Goal: Contribute content: Contribute content

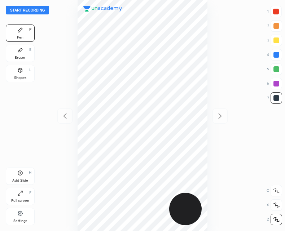
scroll to position [231, 169]
click at [61, 118] on div at bounding box center [142, 115] width 169 height 231
click at [25, 176] on div "Add Slide H" at bounding box center [20, 176] width 29 height 17
click at [23, 6] on button "Start recording" at bounding box center [27, 10] width 43 height 9
click at [21, 10] on button "End recording" at bounding box center [26, 10] width 40 height 9
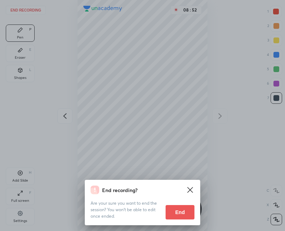
click at [173, 209] on button "End" at bounding box center [180, 212] width 29 height 14
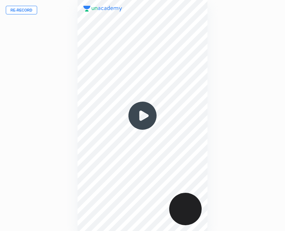
click at [22, 9] on button "Re-record" at bounding box center [21, 10] width 31 height 9
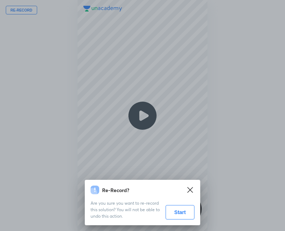
click at [181, 211] on button "Start" at bounding box center [180, 212] width 29 height 14
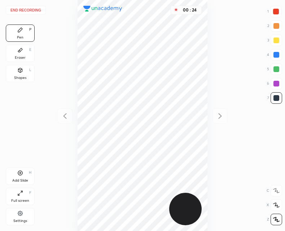
click at [21, 75] on div "Shapes L" at bounding box center [20, 73] width 29 height 17
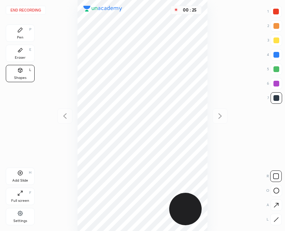
click at [276, 205] on icon at bounding box center [276, 205] width 5 height 5
click at [19, 36] on div "Pen" at bounding box center [20, 38] width 6 height 4
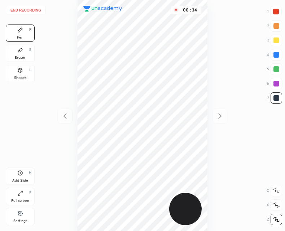
click at [24, 75] on div "Shapes L" at bounding box center [20, 73] width 29 height 17
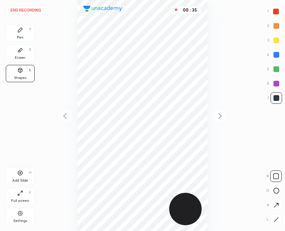
click at [272, 203] on icon at bounding box center [276, 206] width 8 height 8
click at [276, 13] on div at bounding box center [276, 12] width 6 height 6
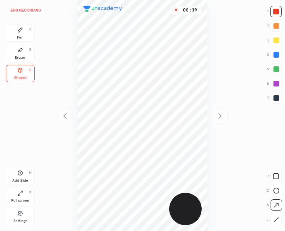
click at [21, 34] on div "Pen P" at bounding box center [20, 33] width 29 height 17
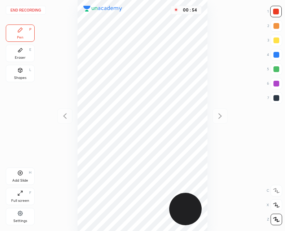
click at [278, 97] on div at bounding box center [276, 98] width 6 height 6
click at [20, 176] on icon at bounding box center [20, 173] width 6 height 6
click at [66, 116] on icon at bounding box center [65, 116] width 9 height 9
click at [221, 119] on icon at bounding box center [220, 116] width 9 height 9
click at [71, 110] on div at bounding box center [64, 116] width 15 height 15
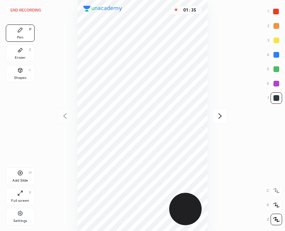
click at [218, 112] on icon at bounding box center [220, 116] width 9 height 9
click at [65, 111] on div at bounding box center [64, 116] width 15 height 15
click at [216, 112] on icon at bounding box center [220, 116] width 9 height 9
click at [65, 114] on icon at bounding box center [65, 116] width 9 height 9
click at [219, 114] on icon at bounding box center [220, 116] width 9 height 9
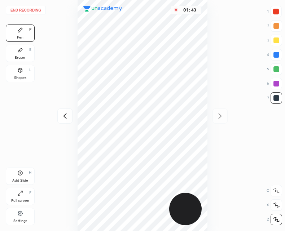
click at [66, 112] on icon at bounding box center [65, 116] width 9 height 9
click at [221, 119] on icon at bounding box center [220, 116] width 9 height 9
click at [68, 116] on icon at bounding box center [65, 116] width 9 height 9
click at [230, 118] on div "End recording 1 2 3 4 5 6 7 R O A L C X Z Erase all C X Z Pen P Eraser E Shapes…" at bounding box center [142, 115] width 285 height 231
click at [226, 114] on div at bounding box center [219, 116] width 15 height 15
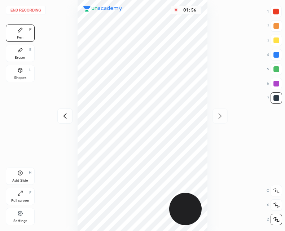
click at [67, 112] on icon at bounding box center [65, 116] width 9 height 9
click at [219, 113] on icon at bounding box center [220, 116] width 9 height 9
click at [65, 119] on icon at bounding box center [65, 116] width 9 height 9
click at [21, 176] on icon at bounding box center [20, 173] width 6 height 6
click at [219, 118] on icon at bounding box center [220, 115] width 3 height 5
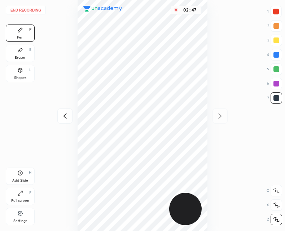
click at [61, 116] on icon at bounding box center [65, 116] width 9 height 9
click at [217, 113] on icon at bounding box center [220, 116] width 9 height 9
click at [63, 115] on icon at bounding box center [65, 116] width 9 height 9
click at [63, 111] on div at bounding box center [64, 116] width 15 height 15
click at [65, 112] on div "03 : 40" at bounding box center [142, 115] width 169 height 231
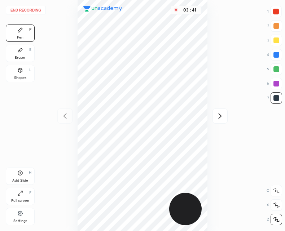
click at [222, 114] on icon at bounding box center [220, 116] width 9 height 9
click at [219, 113] on icon at bounding box center [220, 116] width 9 height 9
click at [66, 116] on icon at bounding box center [65, 116] width 9 height 9
click at [23, 11] on button "End recording" at bounding box center [26, 10] width 40 height 9
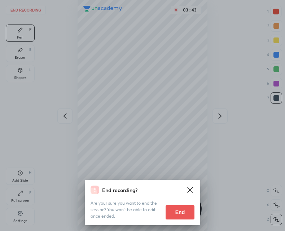
click at [180, 217] on button "End" at bounding box center [180, 212] width 29 height 14
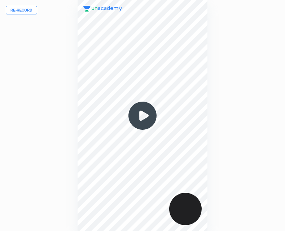
click at [142, 120] on img at bounding box center [142, 115] width 35 height 35
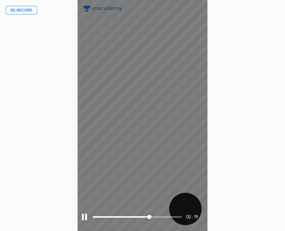
click at [82, 215] on div at bounding box center [84, 217] width 5 height 6
